Goal: Entertainment & Leisure: Consume media (video, audio)

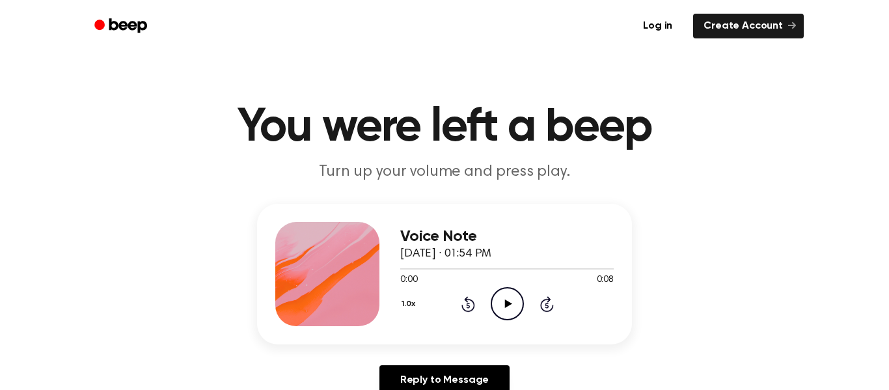
click at [423, 352] on div "Voice Note September 29, 2024 · 01:54 PM 0:00 0:08 Your browser does not suppor…" at bounding box center [445, 305] width 858 height 202
click at [502, 294] on icon "Play Audio" at bounding box center [507, 303] width 33 height 33
click at [514, 307] on icon "Play Audio" at bounding box center [507, 303] width 33 height 33
click at [491, 297] on icon "Play Audio" at bounding box center [507, 303] width 33 height 33
click at [519, 308] on icon "Play Audio" at bounding box center [507, 303] width 33 height 33
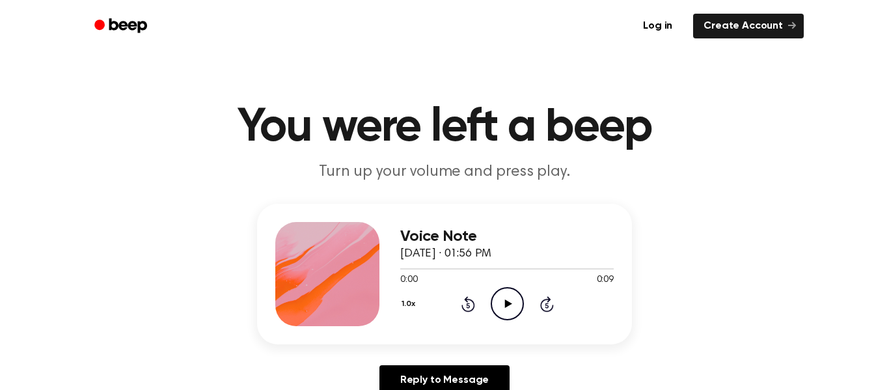
click at [491, 290] on icon "Play Audio" at bounding box center [507, 303] width 33 height 33
click at [501, 317] on icon "Play Audio" at bounding box center [507, 303] width 33 height 33
click at [497, 303] on icon "Play Audio" at bounding box center [507, 303] width 33 height 33
click at [512, 302] on icon "Play Audio" at bounding box center [507, 303] width 33 height 33
click at [507, 299] on icon "Play Audio" at bounding box center [507, 303] width 33 height 33
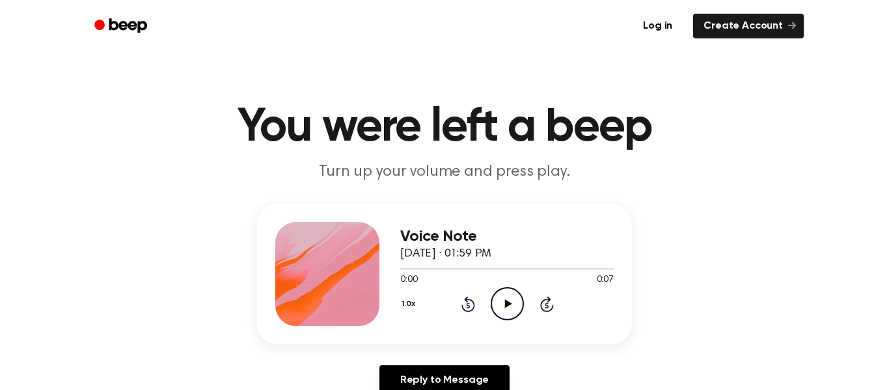
click at [504, 292] on icon "Play Audio" at bounding box center [507, 303] width 33 height 33
click at [513, 307] on icon "Play Audio" at bounding box center [507, 303] width 33 height 33
click at [507, 300] on icon "Play Audio" at bounding box center [507, 303] width 33 height 33
click at [511, 300] on icon "Play Audio" at bounding box center [507, 303] width 33 height 33
click at [507, 311] on icon "Play Audio" at bounding box center [507, 303] width 33 height 33
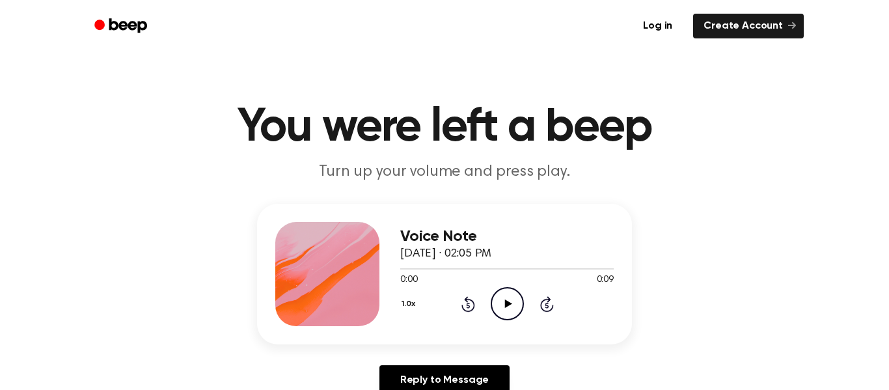
click at [507, 301] on icon at bounding box center [508, 304] width 7 height 8
click at [501, 329] on div "Voice Note September 29, 2024 · 02:01 PM 0:00 0:09 Your browser does not suppor…" at bounding box center [444, 274] width 375 height 141
click at [507, 308] on icon "Play Audio" at bounding box center [507, 303] width 33 height 33
click at [516, 305] on icon "Play Audio" at bounding box center [507, 303] width 33 height 33
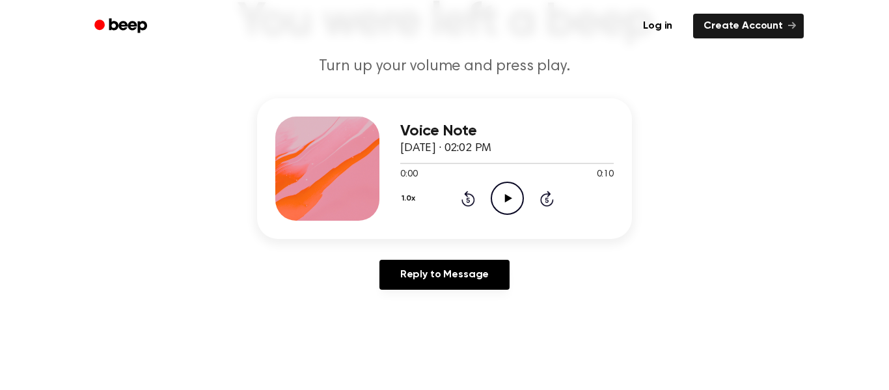
scroll to position [103, 0]
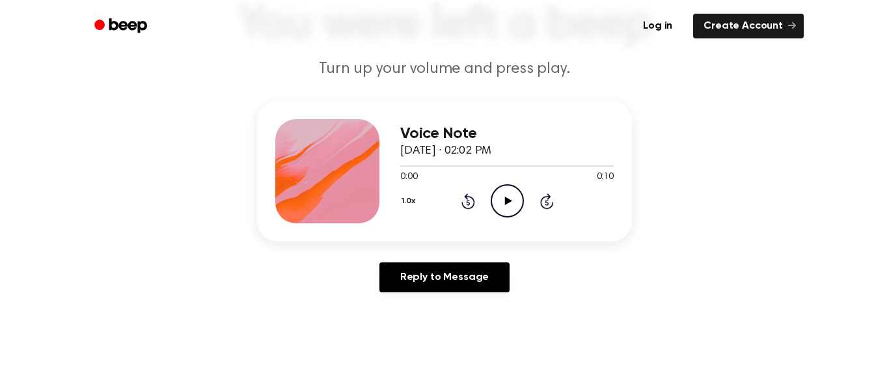
click at [516, 200] on icon "Play Audio" at bounding box center [507, 200] width 33 height 33
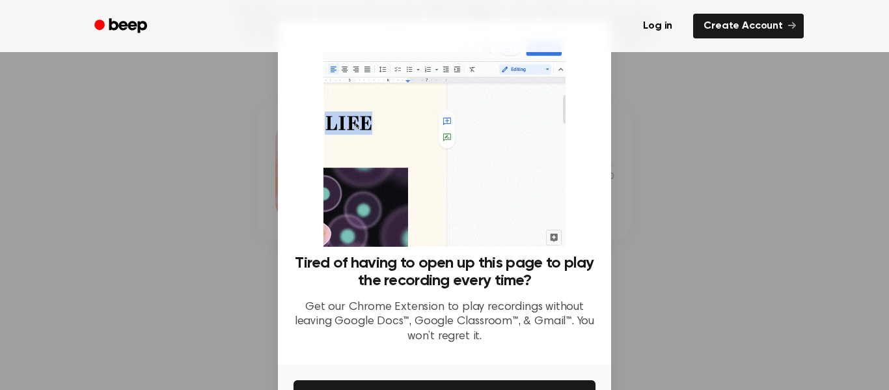
click at [773, 77] on div at bounding box center [444, 195] width 889 height 390
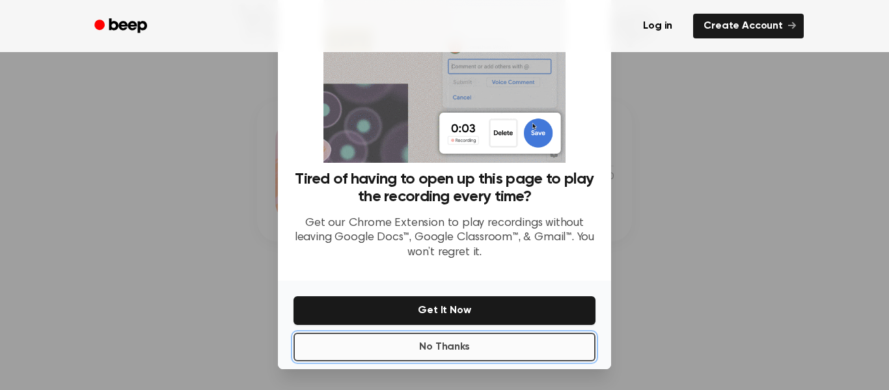
click at [548, 344] on button "No Thanks" at bounding box center [445, 347] width 302 height 29
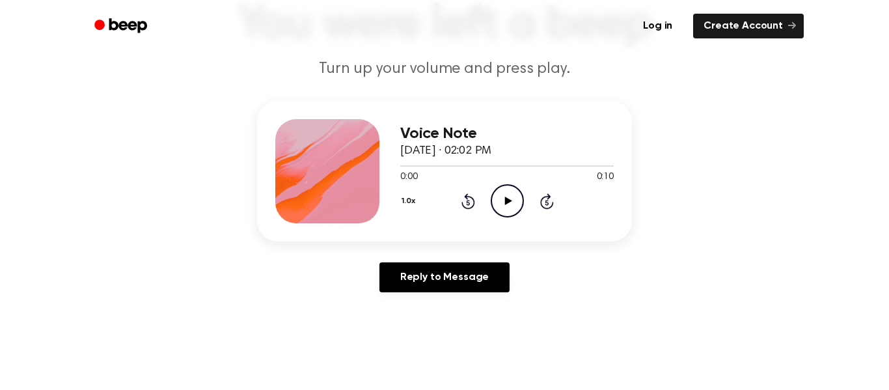
click at [505, 194] on icon "Play Audio" at bounding box center [507, 200] width 33 height 33
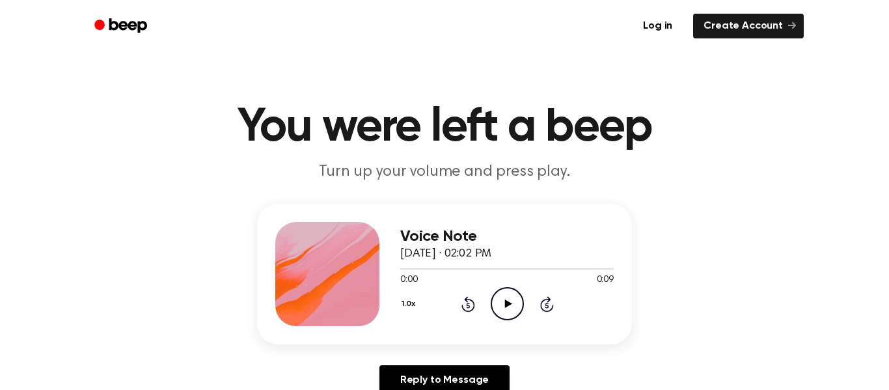
click at [507, 307] on icon "Play Audio" at bounding box center [507, 303] width 33 height 33
click at [515, 309] on icon "Play Audio" at bounding box center [507, 303] width 33 height 33
click at [517, 309] on icon "Play Audio" at bounding box center [507, 303] width 33 height 33
click at [497, 296] on icon "Play Audio" at bounding box center [507, 303] width 33 height 33
click at [492, 306] on circle at bounding box center [508, 304] width 32 height 32
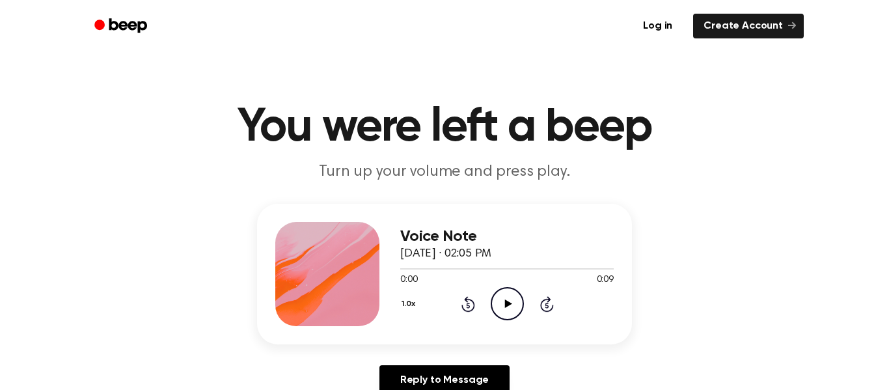
click at [502, 303] on icon "Play Audio" at bounding box center [507, 303] width 33 height 33
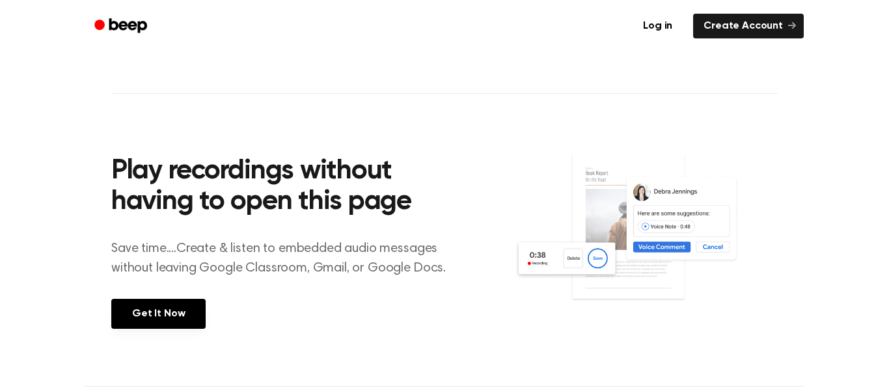
scroll to position [493, 0]
